Goal: Information Seeking & Learning: Find specific fact

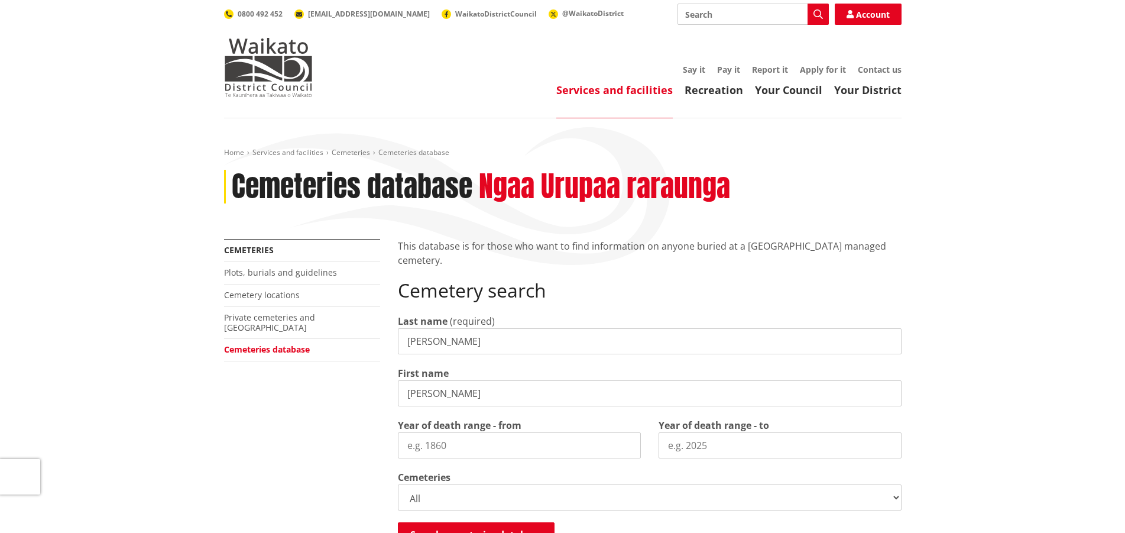
click at [426, 445] on input "Year of death range - from" at bounding box center [519, 445] width 243 height 26
drag, startPoint x: 451, startPoint y: 448, endPoint x: 433, endPoint y: 446, distance: 17.8
click at [433, 446] on input "Year of death range - from" at bounding box center [519, 445] width 243 height 26
click at [447, 445] on input "Year of death range - from" at bounding box center [519, 445] width 243 height 26
click at [449, 443] on input "Year of death range - from" at bounding box center [519, 445] width 243 height 26
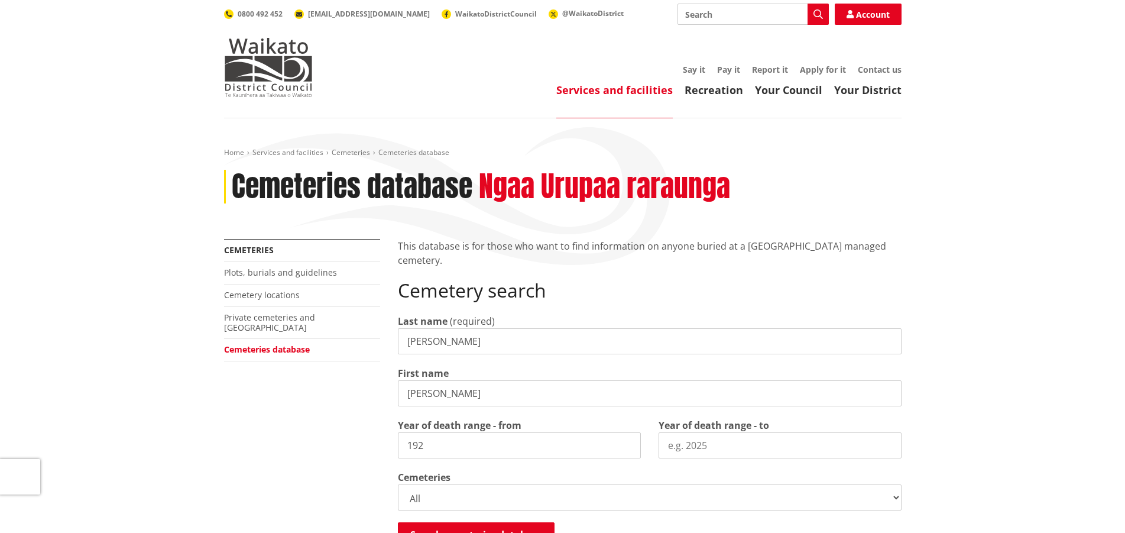
type input "1925"
click at [893, 497] on select "All Gordonton Ashes Memorial Berm Gordonton Lawn Gordonton Octagonal Ashes Gord…" at bounding box center [650, 497] width 504 height 26
select select
click option "Huntly Old" at bounding box center [0, 0] width 0 height 0
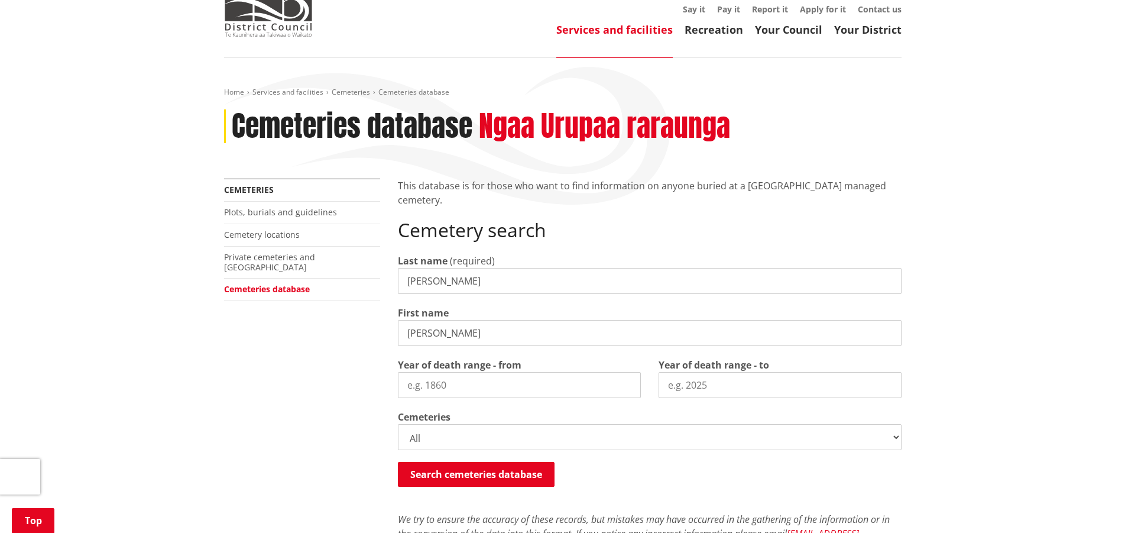
scroll to position [121, 0]
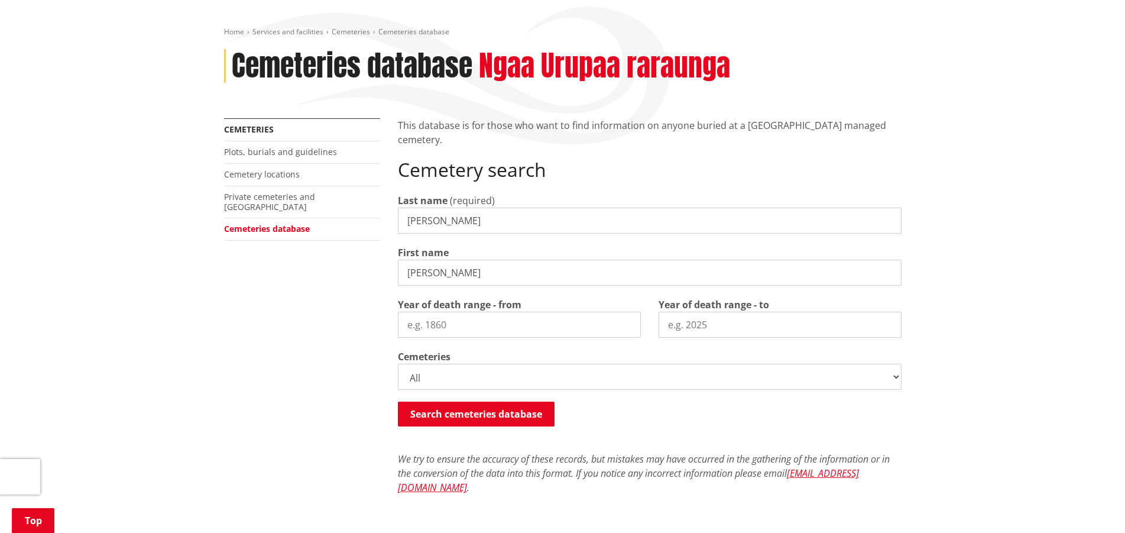
drag, startPoint x: 453, startPoint y: 321, endPoint x: 428, endPoint y: 321, distance: 24.8
click at [428, 321] on input "Year of death range - from" at bounding box center [519, 324] width 243 height 26
type input "1925"
click at [732, 321] on input "Year of death range - to" at bounding box center [779, 324] width 243 height 26
click at [519, 408] on button "Search cemeteries database" at bounding box center [476, 413] width 157 height 25
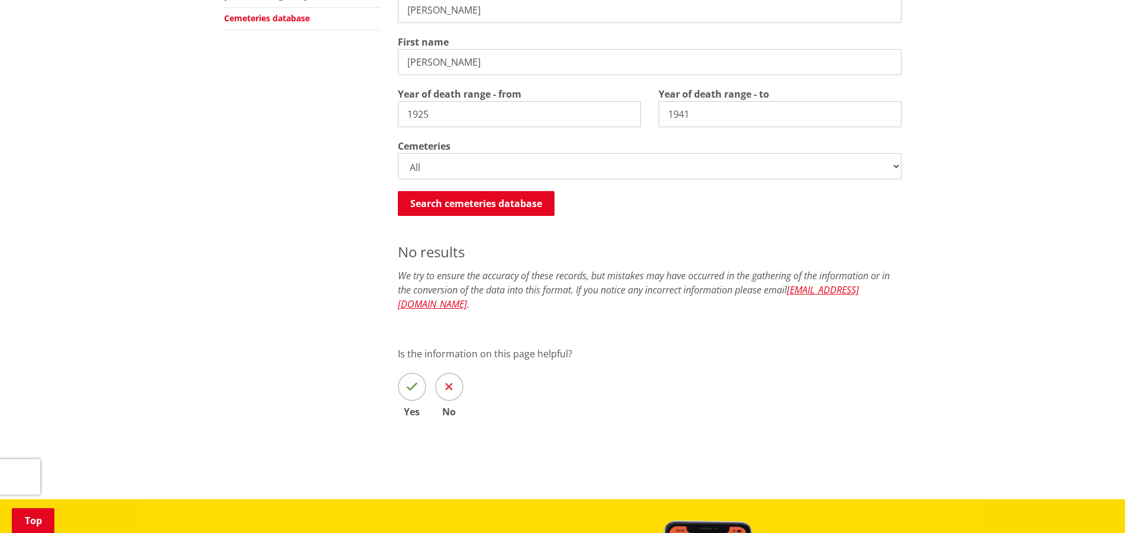
scroll to position [210, 0]
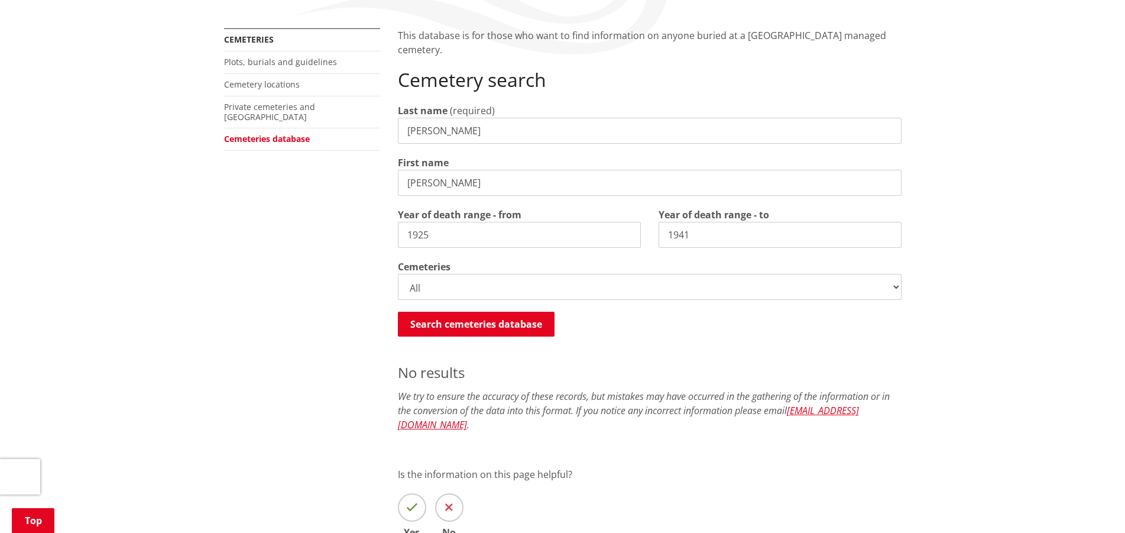
click at [700, 231] on input "1941" at bounding box center [779, 235] width 243 height 26
type input "1945"
click at [495, 319] on button "Search cemeteries database" at bounding box center [476, 323] width 157 height 25
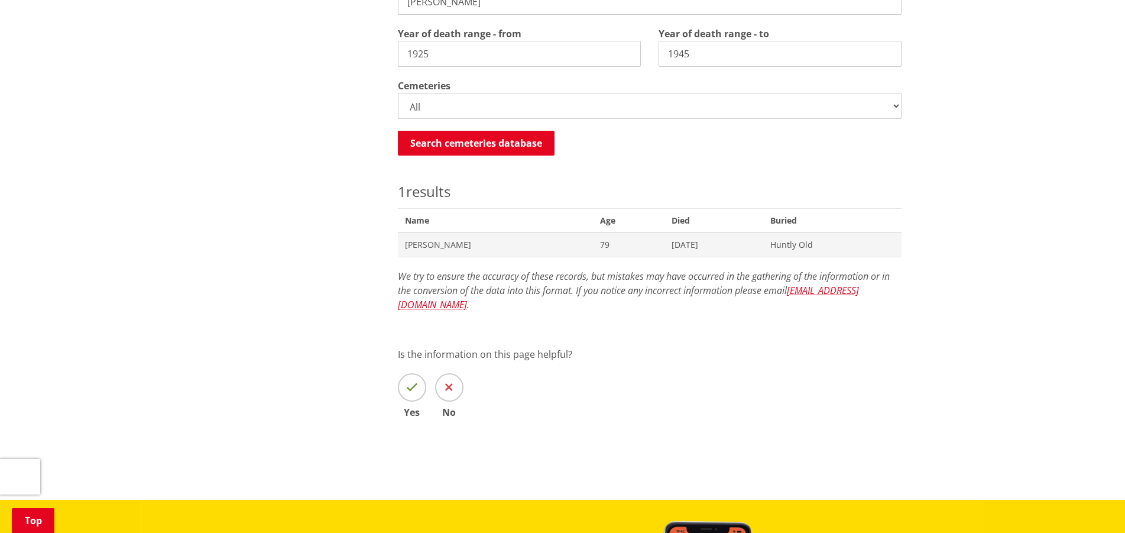
scroll to position [271, 0]
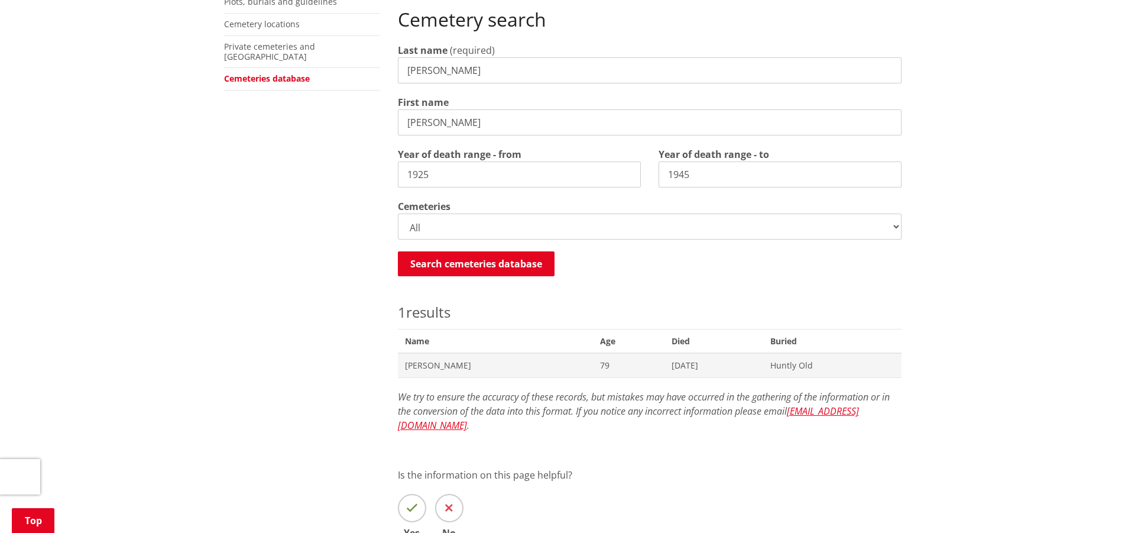
click at [437, 171] on input "1925" at bounding box center [519, 174] width 243 height 26
type input "1920"
click at [476, 258] on button "Search cemeteries database" at bounding box center [476, 263] width 157 height 25
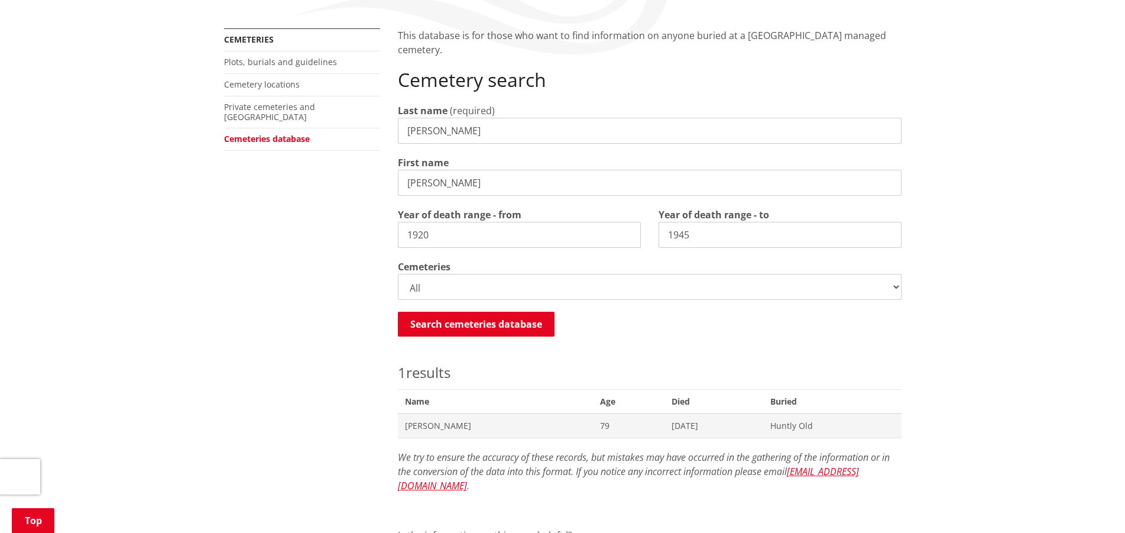
click at [693, 234] on input "1945" at bounding box center [779, 235] width 243 height 26
type input "1948"
click at [472, 320] on button "Search cemeteries database" at bounding box center [476, 323] width 157 height 25
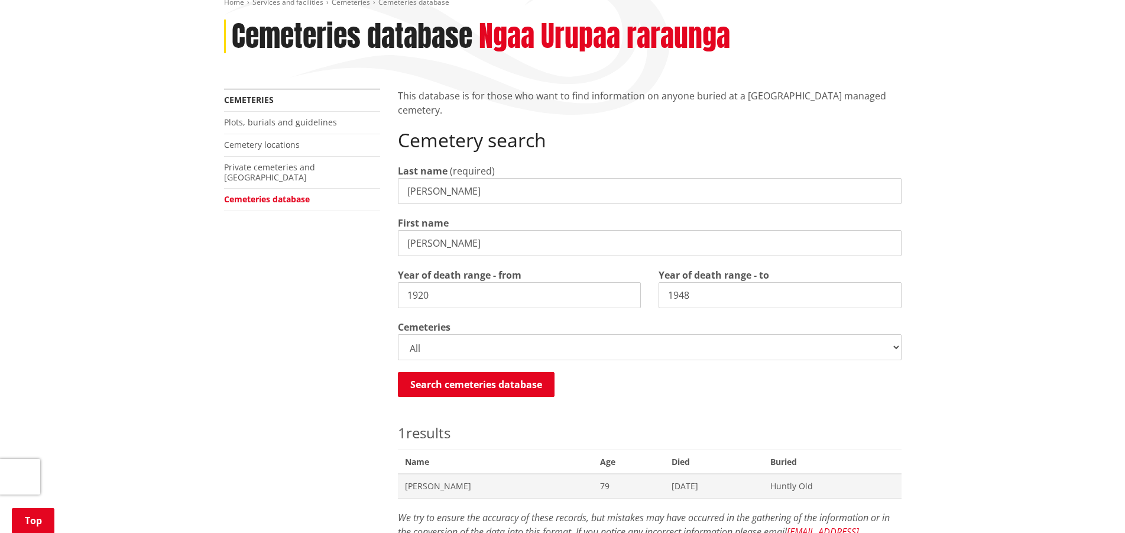
scroll to position [90, 0]
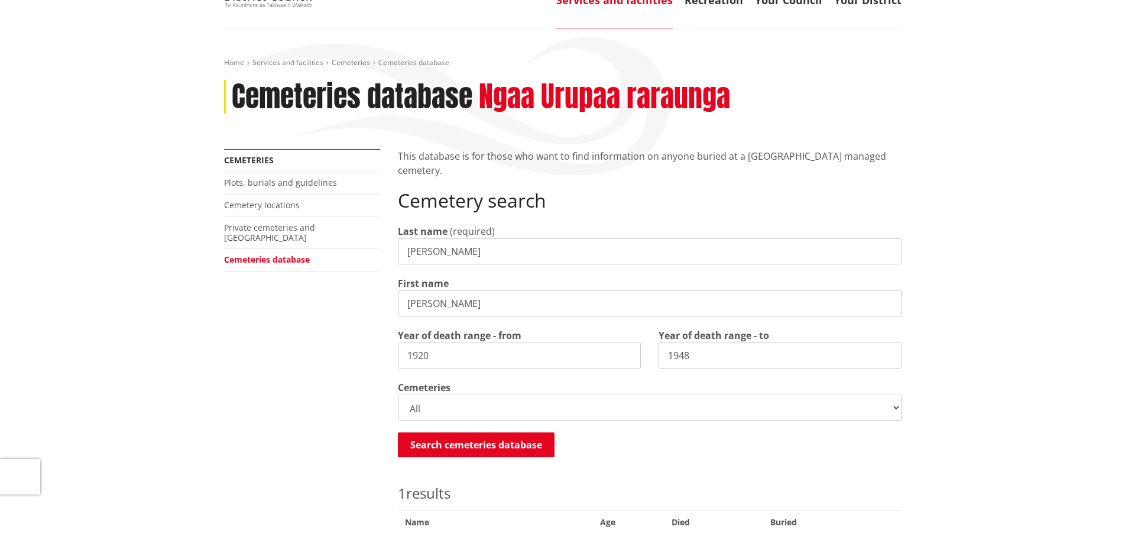
drag, startPoint x: 453, startPoint y: 299, endPoint x: 398, endPoint y: 303, distance: 55.1
click at [398, 303] on input "[PERSON_NAME]" at bounding box center [650, 303] width 504 height 26
type input "Jessie"
click at [479, 443] on button "Search cemeteries database" at bounding box center [476, 444] width 157 height 25
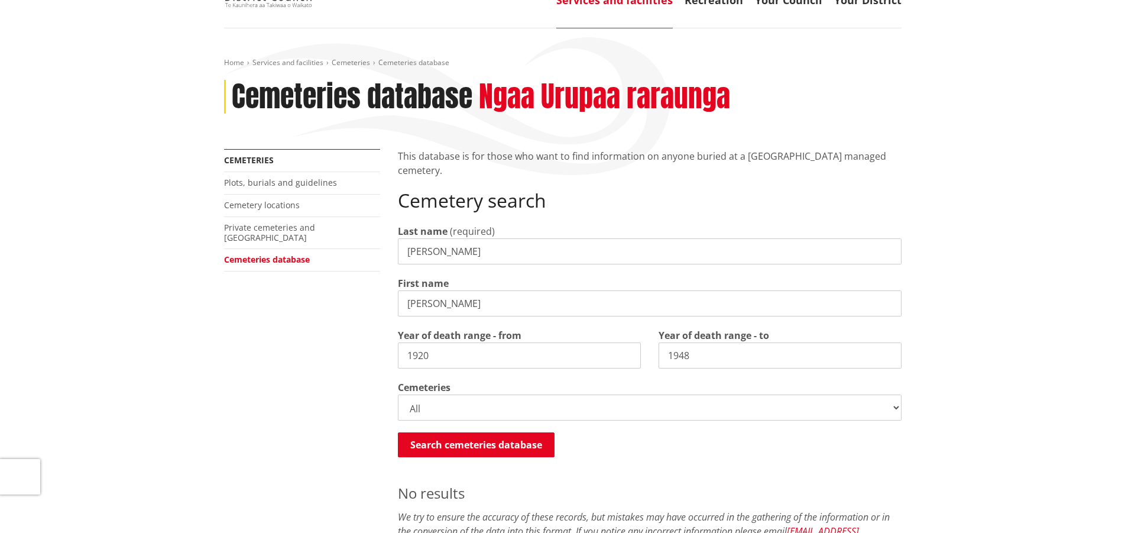
drag, startPoint x: 458, startPoint y: 249, endPoint x: 384, endPoint y: 250, distance: 73.9
click at [398, 250] on input "Jones" at bounding box center [650, 251] width 504 height 26
type input "[PERSON_NAME]"
click at [516, 444] on button "Search cemeteries database" at bounding box center [476, 444] width 157 height 25
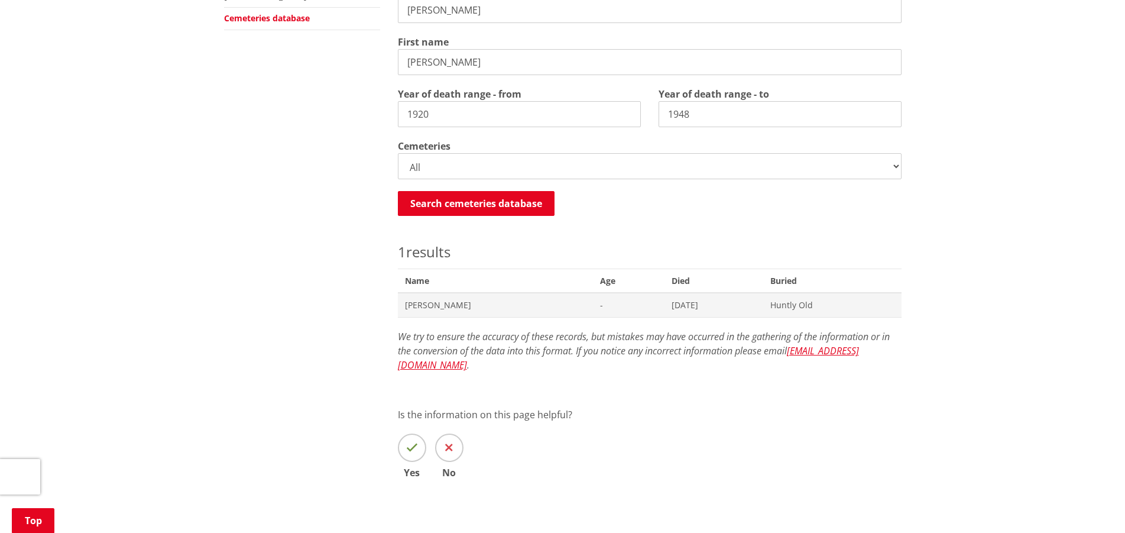
scroll to position [271, 0]
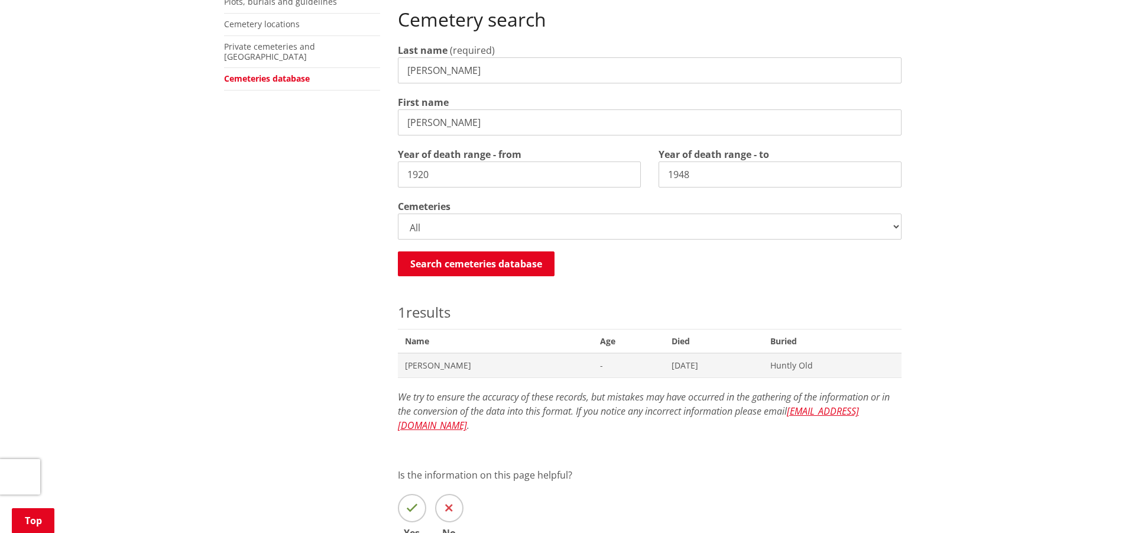
drag, startPoint x: 446, startPoint y: 121, endPoint x: 394, endPoint y: 122, distance: 52.0
click at [398, 122] on input "Jessie" at bounding box center [650, 122] width 504 height 26
type input "[PERSON_NAME]"
click at [696, 177] on input "1948" at bounding box center [779, 174] width 243 height 26
type input "1941"
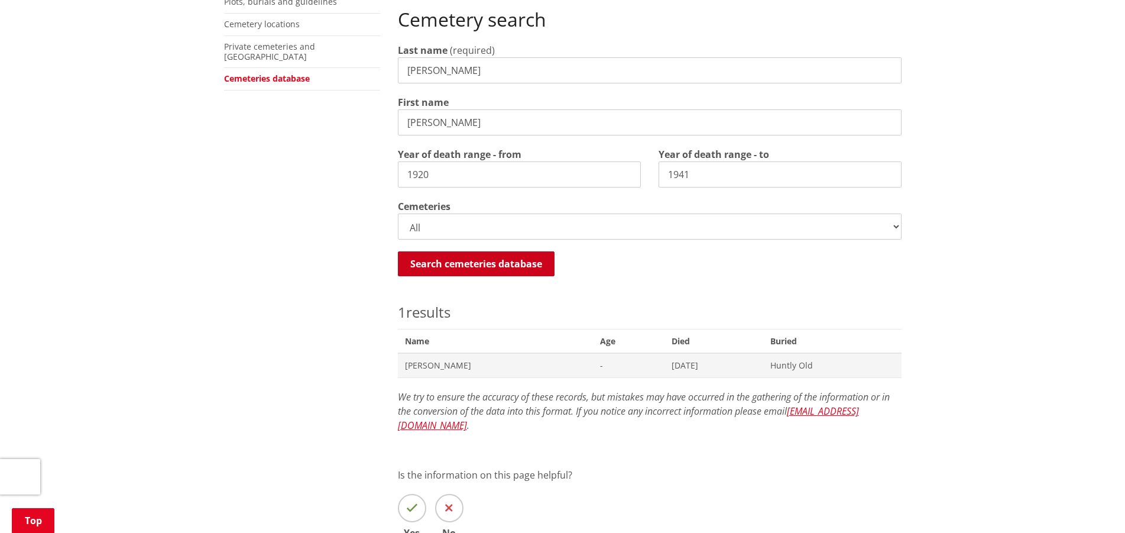
click at [486, 258] on button "Search cemeteries database" at bounding box center [476, 263] width 157 height 25
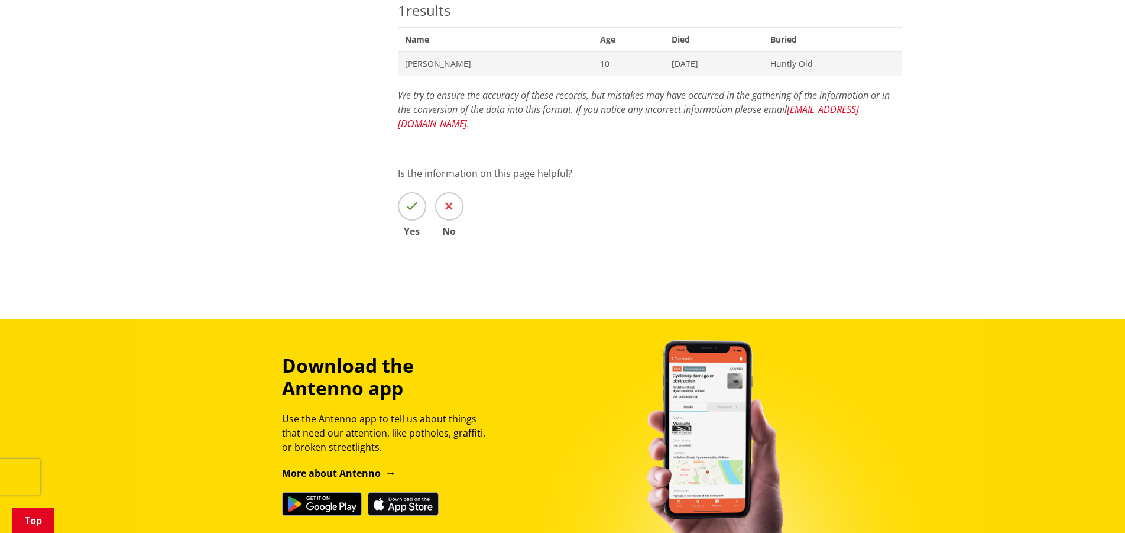
scroll to position [512, 0]
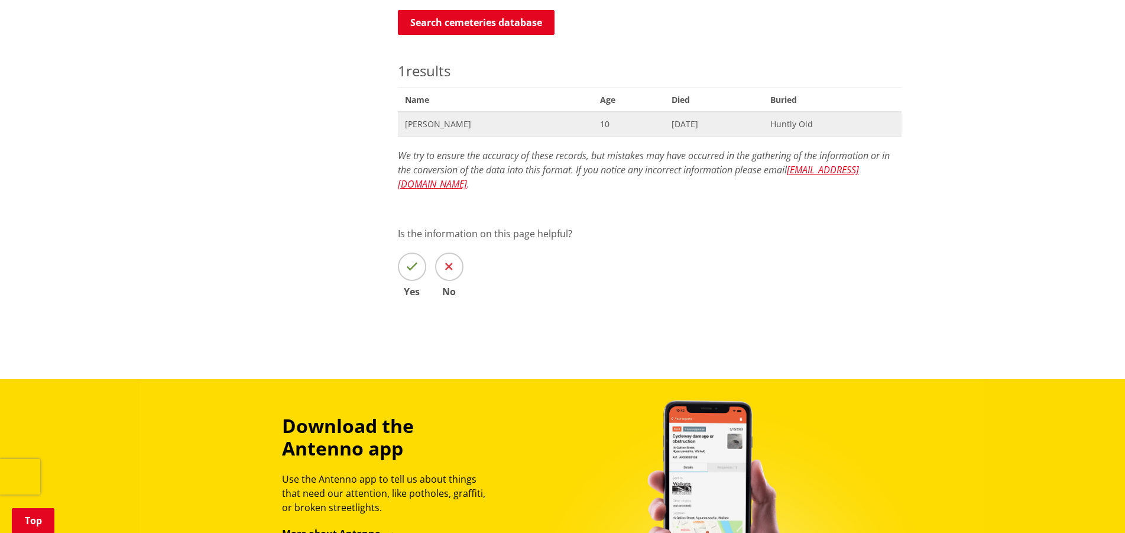
click at [462, 122] on span "John Porteous" at bounding box center [495, 124] width 181 height 12
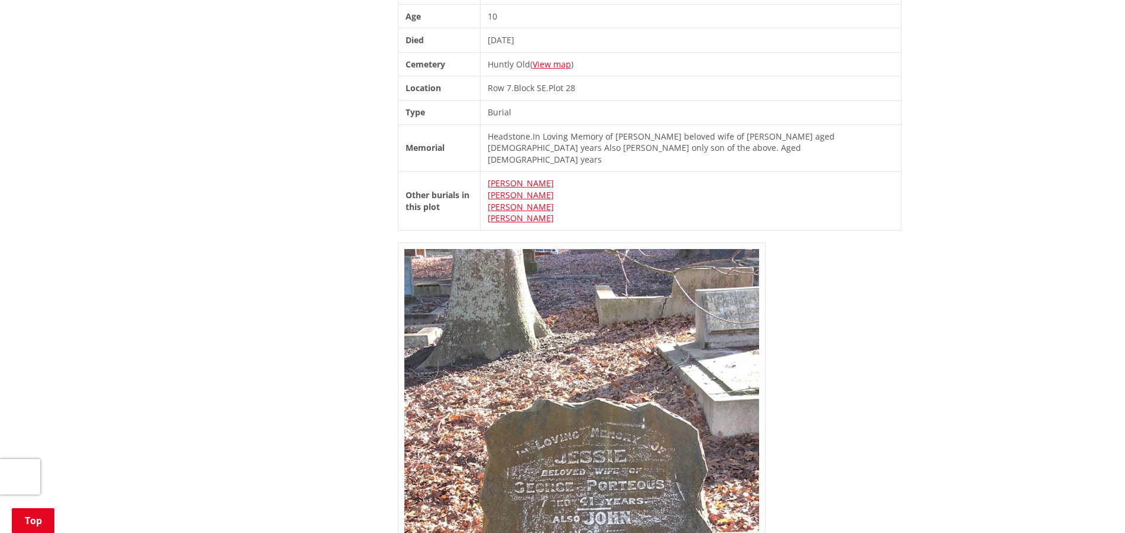
scroll to position [181, 0]
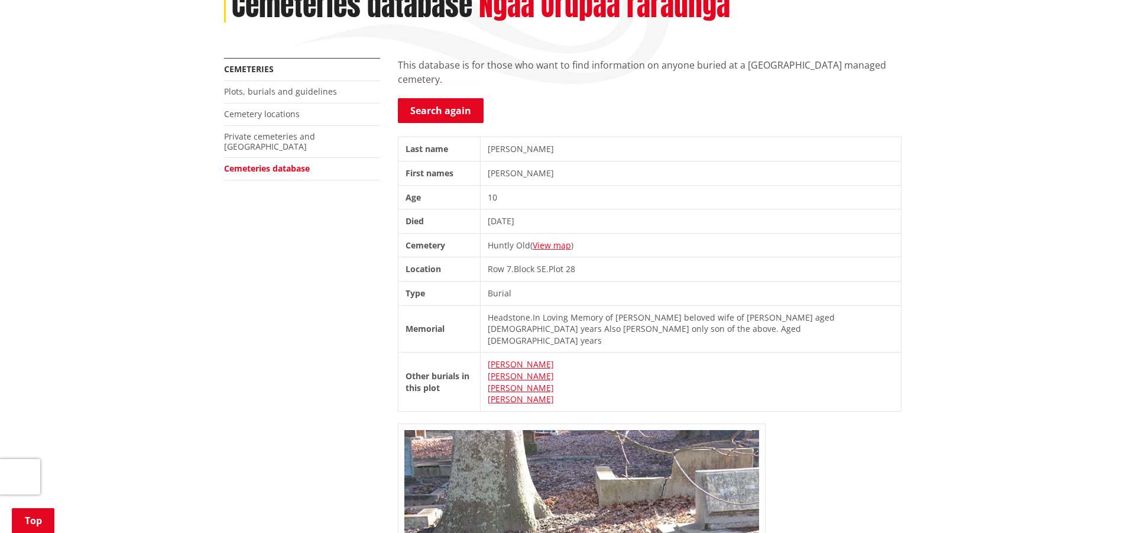
drag, startPoint x: 404, startPoint y: 149, endPoint x: 621, endPoint y: 389, distance: 323.1
click at [621, 389] on tbody "Last name [PERSON_NAME] First names [PERSON_NAME] Age [DEMOGRAPHIC_DATA] Died […" at bounding box center [649, 274] width 503 height 274
copy tbody "Last name [PERSON_NAME] First names [PERSON_NAME] Age [DEMOGRAPHIC_DATA] Died […"
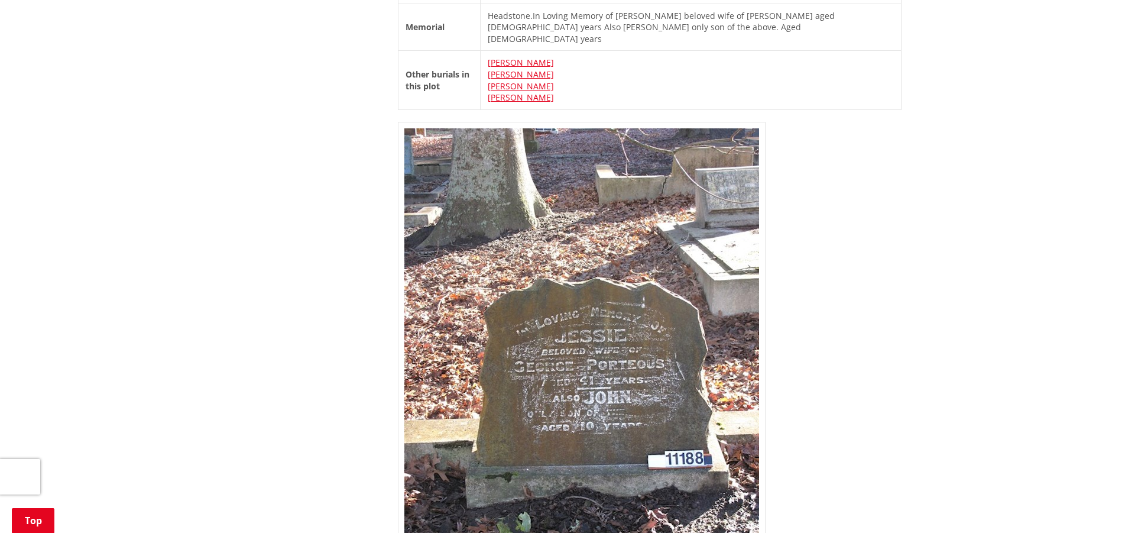
scroll to position [543, 0]
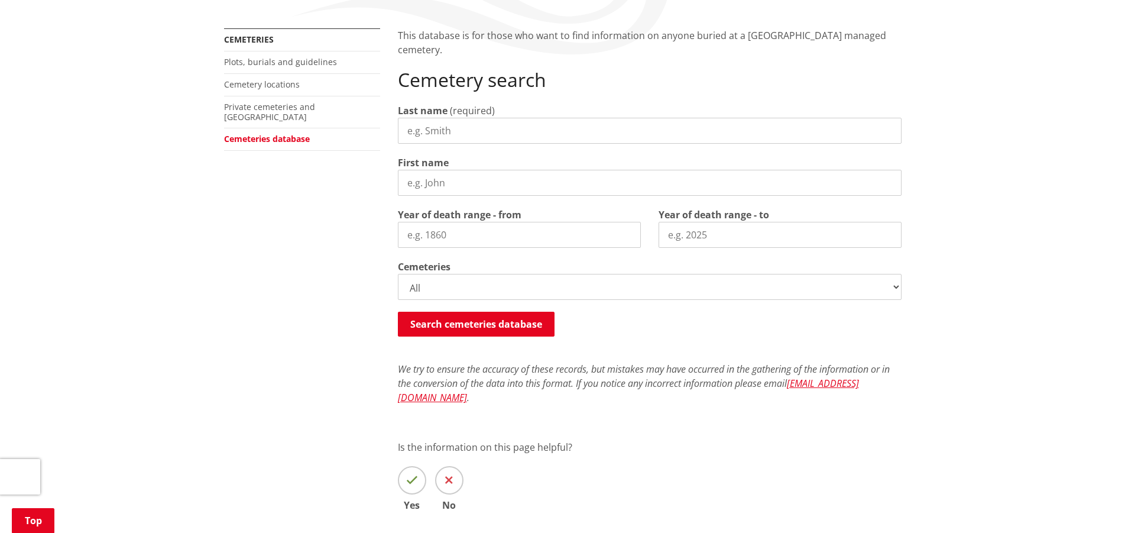
scroll to position [150, 0]
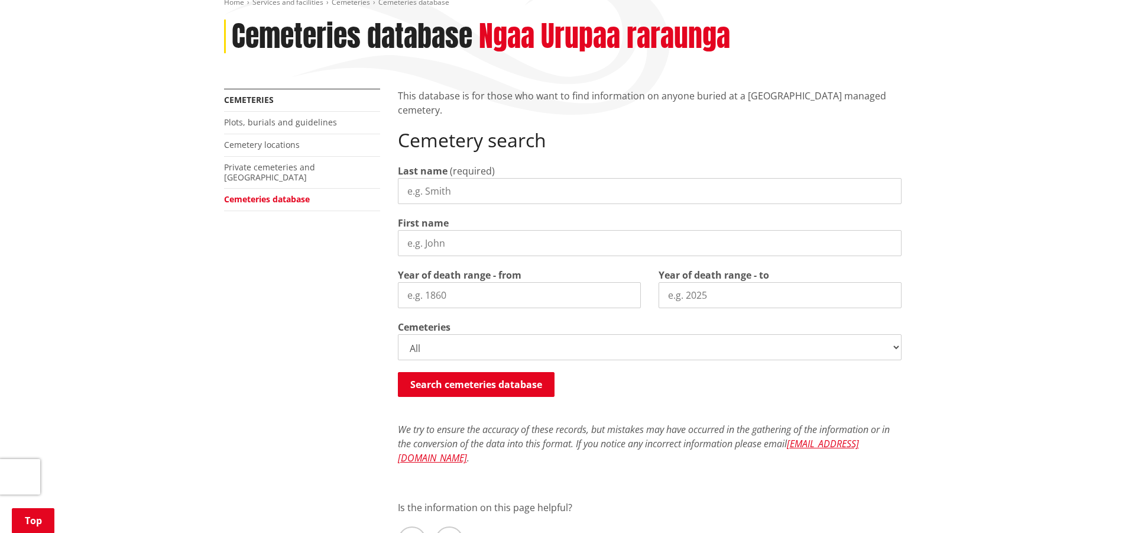
drag, startPoint x: 476, startPoint y: 293, endPoint x: 447, endPoint y: 294, distance: 29.6
click at [447, 294] on input "Year of death range - from" at bounding box center [519, 295] width 243 height 26
click at [446, 294] on input "Year of death range - from" at bounding box center [519, 295] width 243 height 26
click at [450, 190] on input "Last name" at bounding box center [650, 191] width 504 height 26
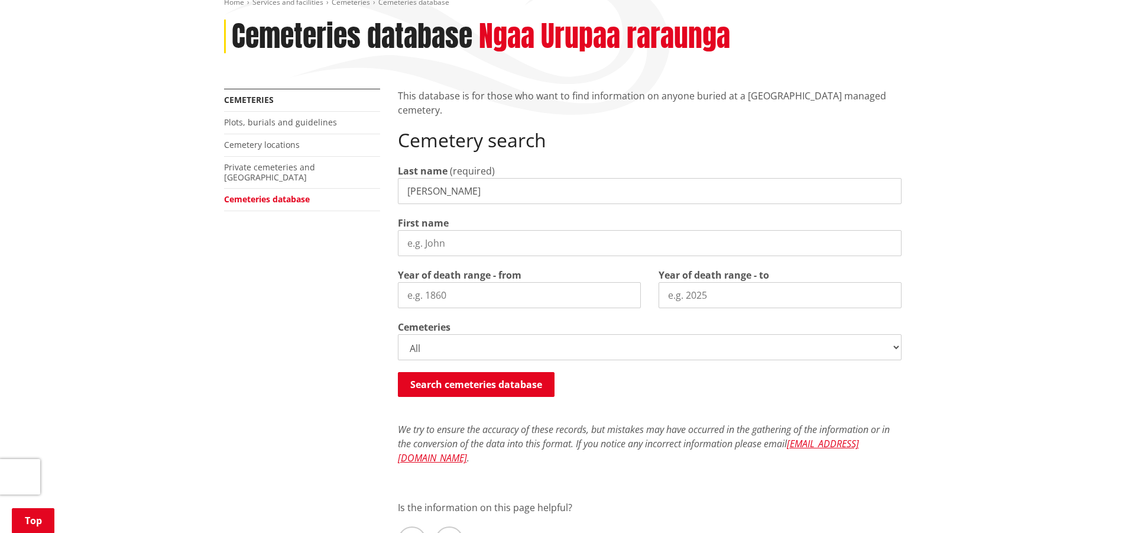
type input "[PERSON_NAME]"
drag, startPoint x: 463, startPoint y: 241, endPoint x: 405, endPoint y: 241, distance: 57.9
click at [405, 241] on input "First name" at bounding box center [650, 243] width 504 height 26
type input "[PERSON_NAME]"
drag, startPoint x: 457, startPoint y: 294, endPoint x: 387, endPoint y: 300, distance: 70.0
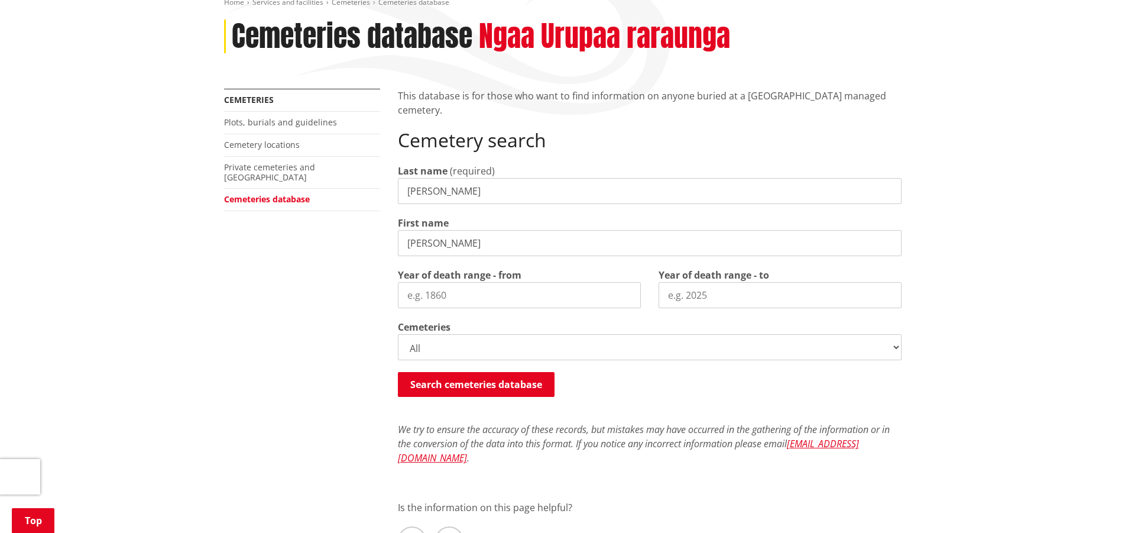
click at [398, 300] on input "Year of death range - from" at bounding box center [519, 295] width 243 height 26
type input "1960"
drag, startPoint x: 715, startPoint y: 294, endPoint x: 668, endPoint y: 295, distance: 46.7
click at [669, 295] on input "Year of death range - to" at bounding box center [779, 295] width 243 height 26
type input "1975"
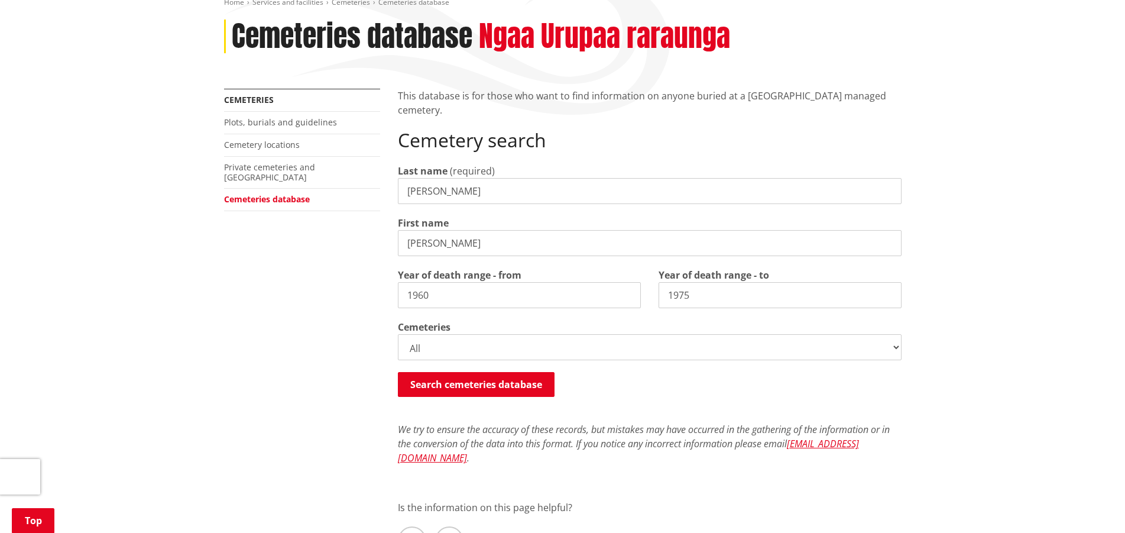
click option "Huntly Old Lawn" at bounding box center [0, 0] width 0 height 0
click at [466, 378] on button "Search cemeteries database" at bounding box center [476, 384] width 157 height 25
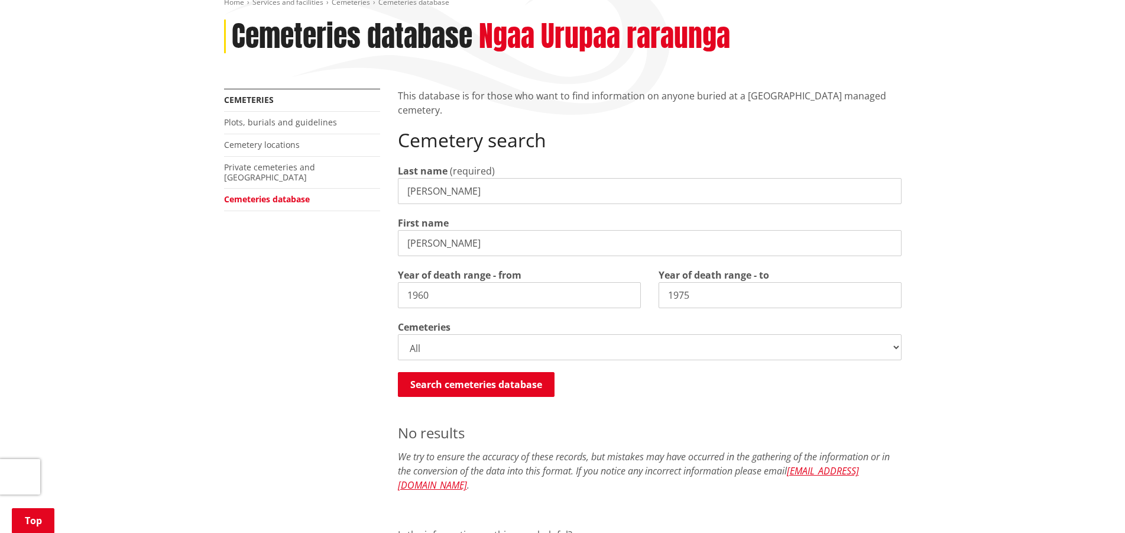
click at [398, 334] on select "All Gordonton Ashes Memorial Berm Gordonton Lawn Gordonton Octagonal Ashes Gord…" at bounding box center [650, 347] width 504 height 26
select select
click option "Huntly RSA Lawn" at bounding box center [0, 0] width 0 height 0
click at [488, 382] on button "Search cemeteries database" at bounding box center [476, 384] width 157 height 25
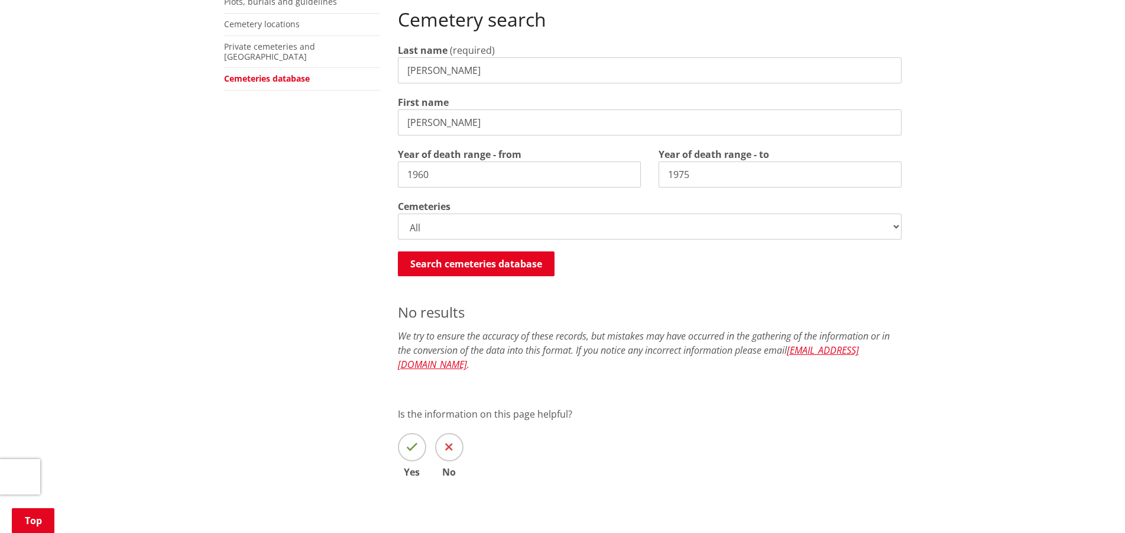
scroll to position [210, 0]
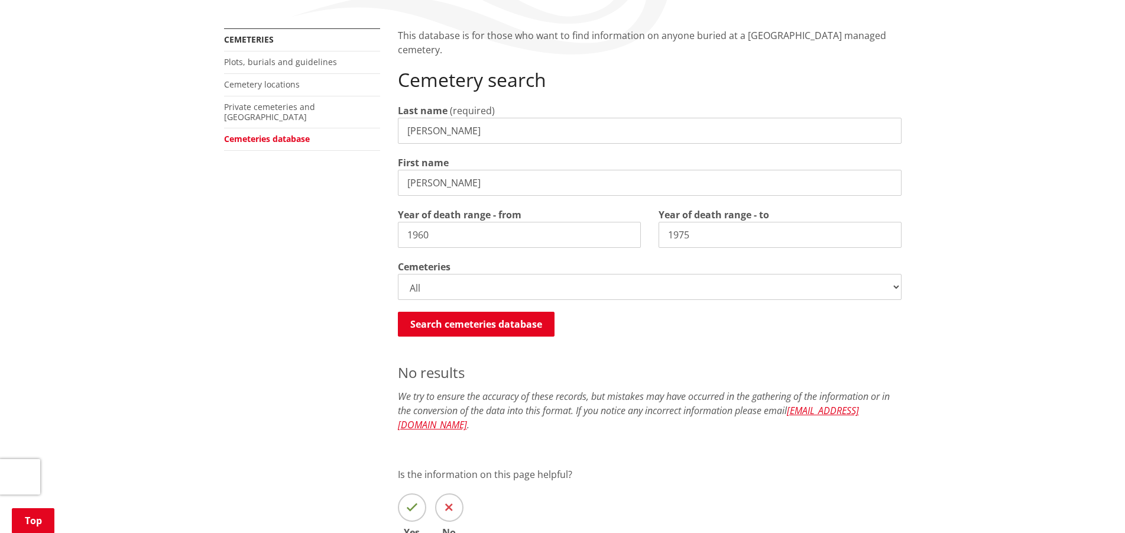
click at [456, 234] on input "1960" at bounding box center [519, 235] width 243 height 26
click at [706, 229] on input "1975" at bounding box center [779, 235] width 243 height 26
type input "1980"
click at [398, 274] on select "All Gordonton Ashes Memorial Berm Gordonton Lawn Gordonton Octagonal Ashes Gord…" at bounding box center [650, 287] width 504 height 26
click option "Huntly RSA Lawn" at bounding box center [0, 0] width 0 height 0
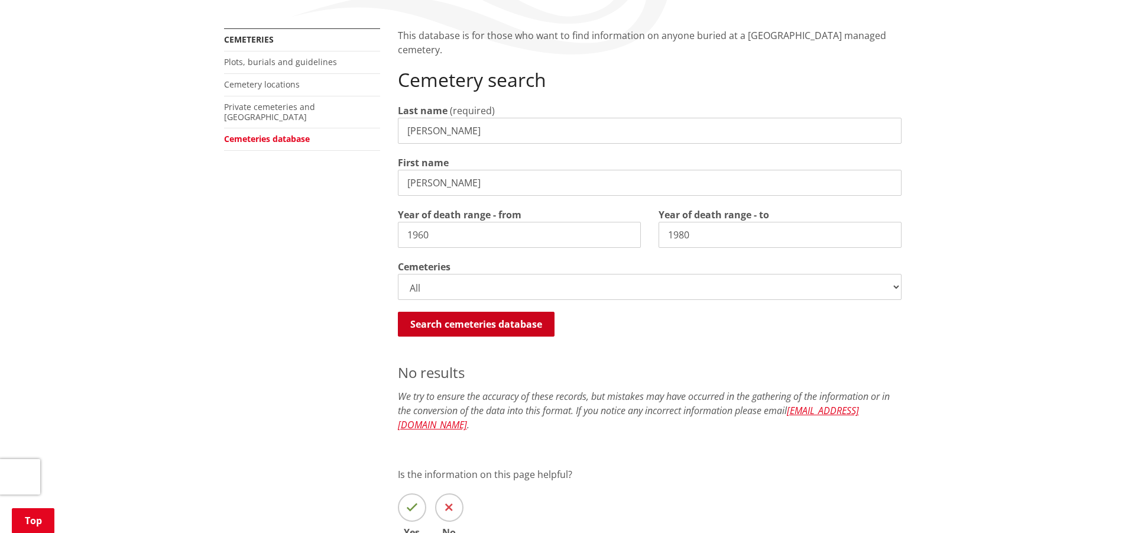
click at [483, 323] on button "Search cemeteries database" at bounding box center [476, 323] width 157 height 25
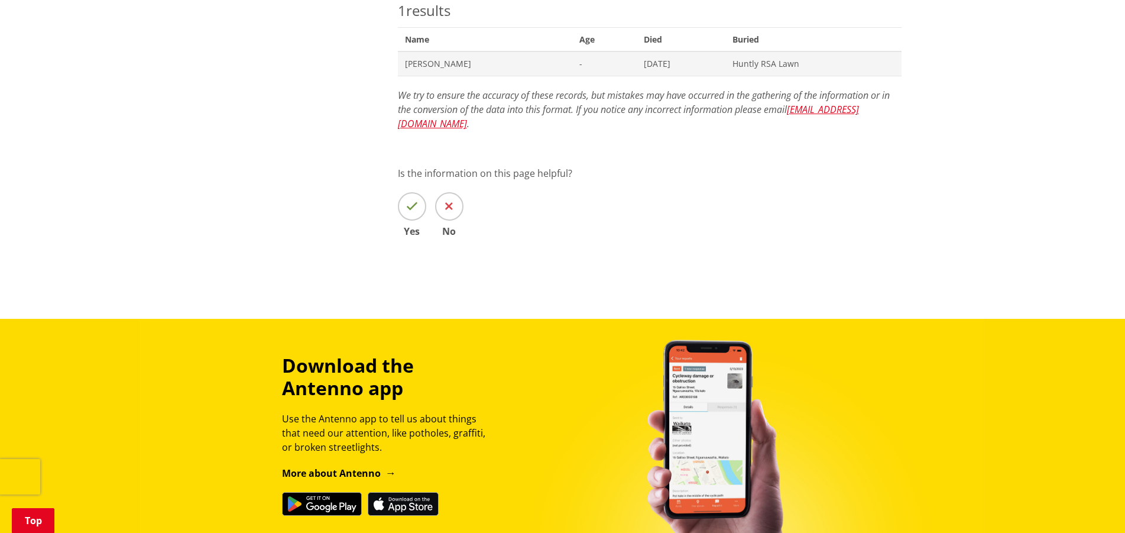
scroll to position [512, 0]
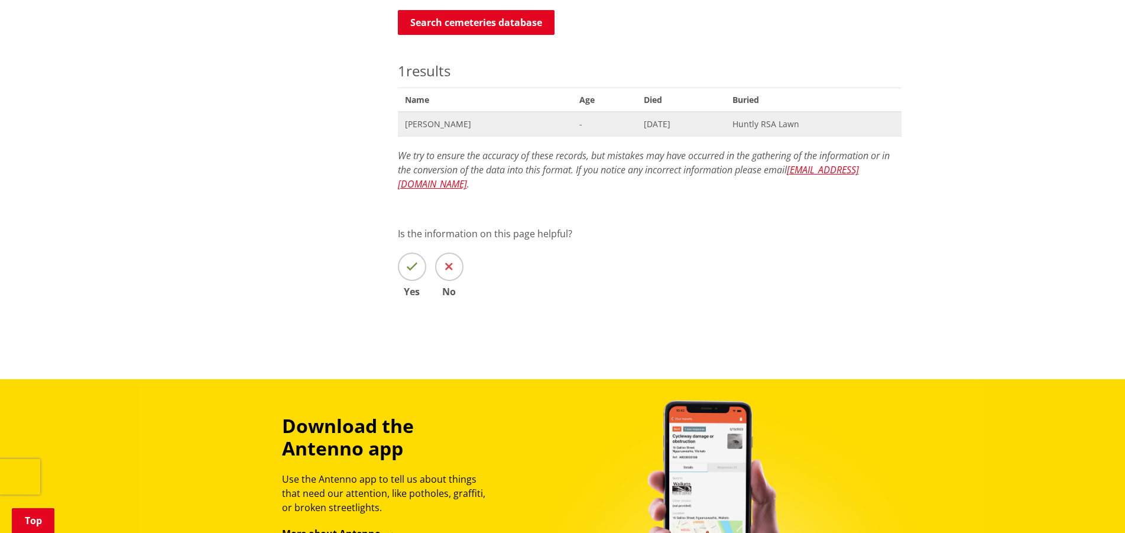
click at [440, 122] on span "John Porteous" at bounding box center [485, 124] width 161 height 12
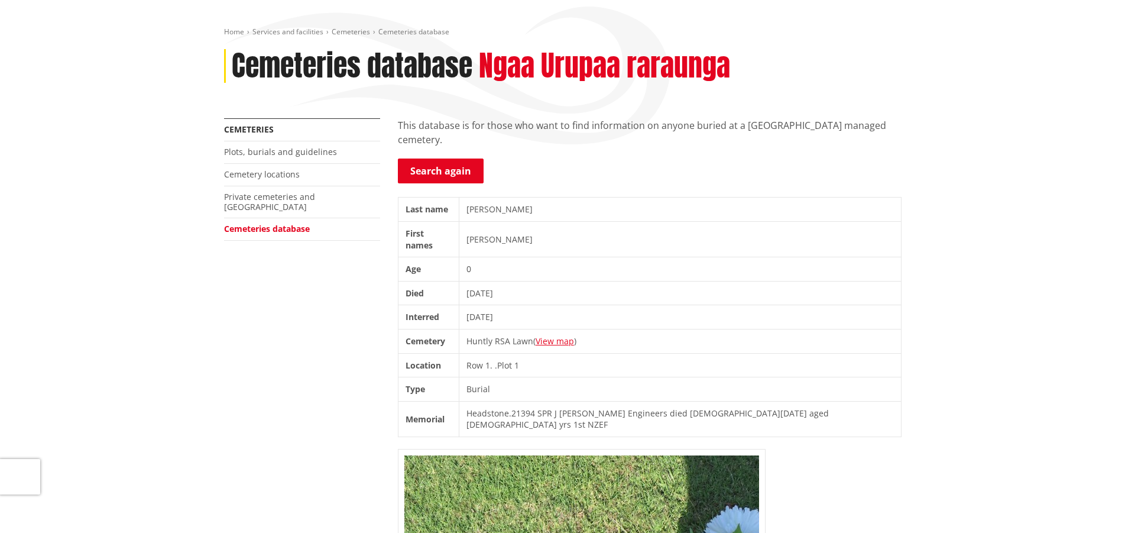
scroll to position [60, 0]
